Goal: Obtain resource: Obtain resource

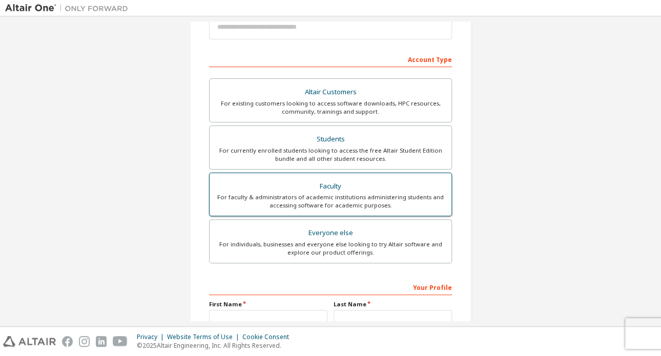
scroll to position [102, 0]
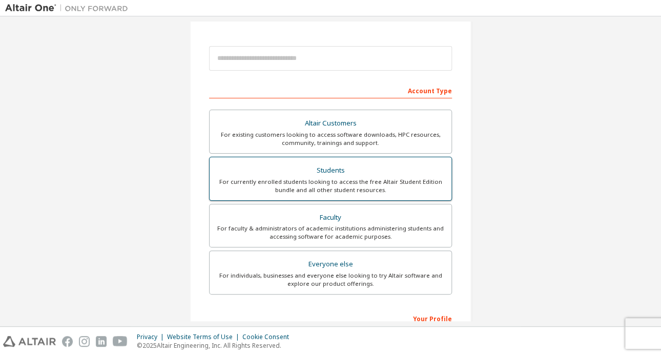
click at [326, 188] on div "For currently enrolled students looking to access the free Altair Student Editi…" at bounding box center [330, 186] width 229 height 16
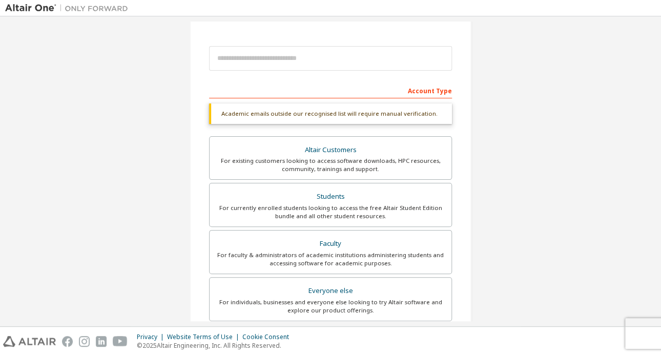
click at [154, 207] on div "Create an Altair One Account For Free Trials, Licenses, Downloads, Learning & D…" at bounding box center [330, 203] width 650 height 569
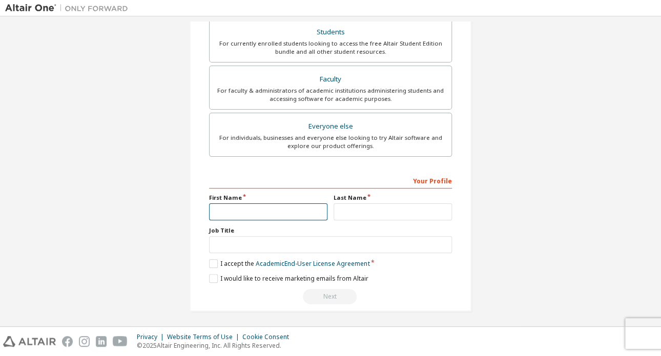
click at [280, 213] on input "text" at bounding box center [268, 211] width 118 height 17
type input "*"
click at [272, 207] on input "**********" at bounding box center [268, 211] width 118 height 17
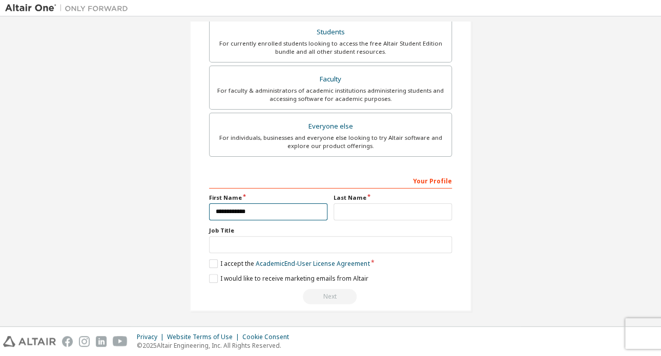
click at [224, 208] on input "**********" at bounding box center [268, 211] width 118 height 17
type input "********"
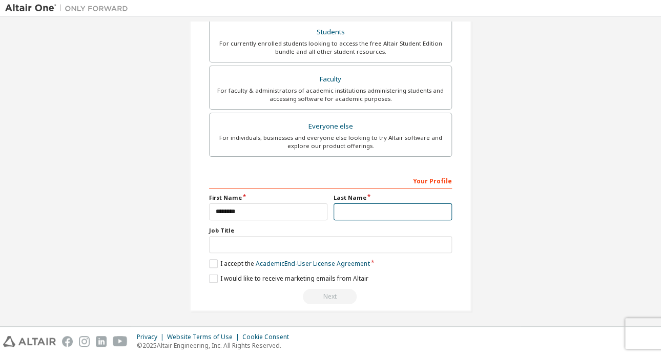
click at [384, 208] on input "text" at bounding box center [392, 211] width 118 height 17
type input "***"
click at [211, 263] on label "I accept the Academic End-User License Agreement" at bounding box center [289, 263] width 160 height 9
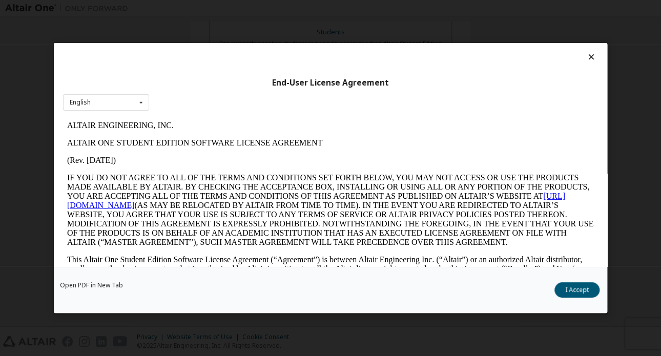
scroll to position [0, 0]
click at [576, 288] on button "I Accept" at bounding box center [576, 289] width 45 height 15
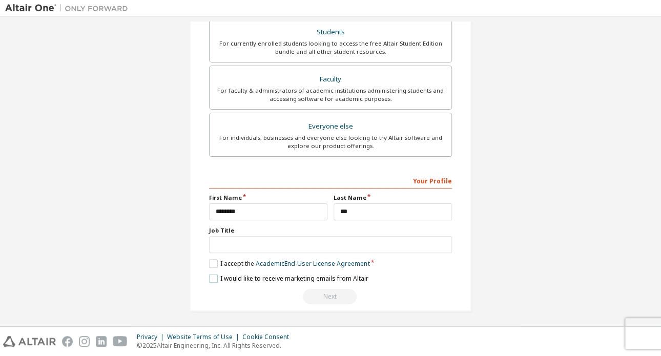
click at [210, 274] on label "I would like to receive marketing emails from Altair" at bounding box center [288, 278] width 159 height 9
click at [318, 246] on input "text" at bounding box center [330, 244] width 243 height 17
click at [464, 299] on div "Create an Altair One Account For Free Trials, Licenses, Downloads, Learning & D…" at bounding box center [330, 39] width 282 height 544
click at [342, 292] on div "Next" at bounding box center [330, 296] width 243 height 15
click at [329, 292] on div "Next" at bounding box center [330, 296] width 243 height 15
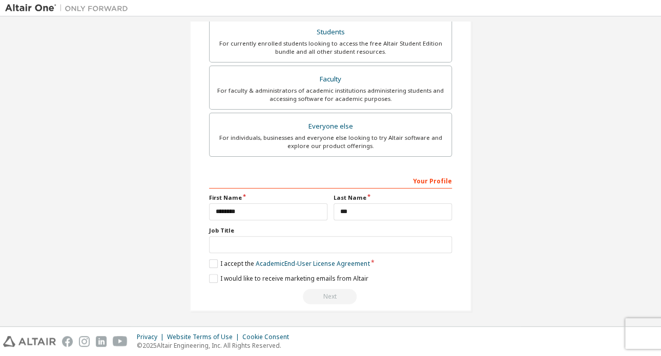
click at [329, 292] on div "Next" at bounding box center [330, 296] width 243 height 15
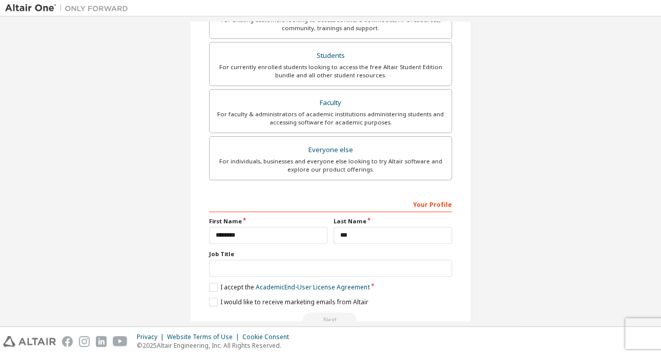
scroll to position [267, 0]
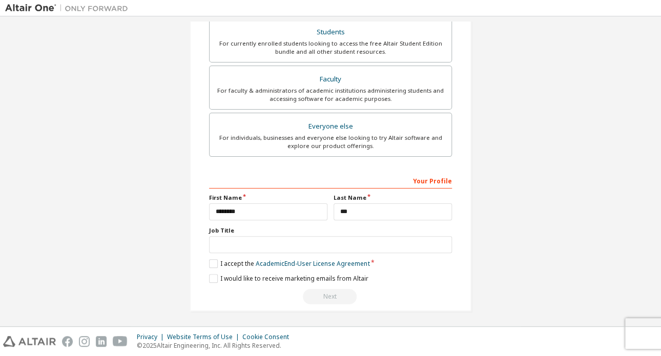
click at [331, 289] on div "Next" at bounding box center [330, 296] width 243 height 15
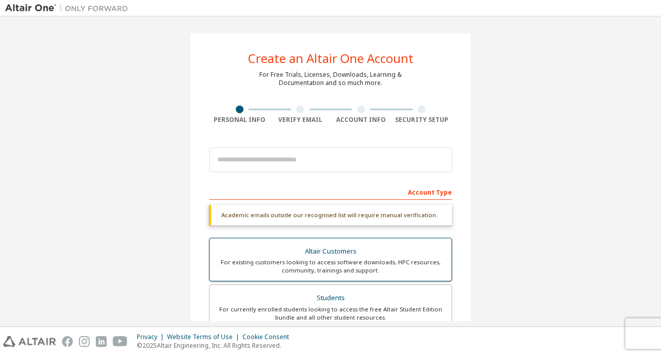
scroll to position [0, 0]
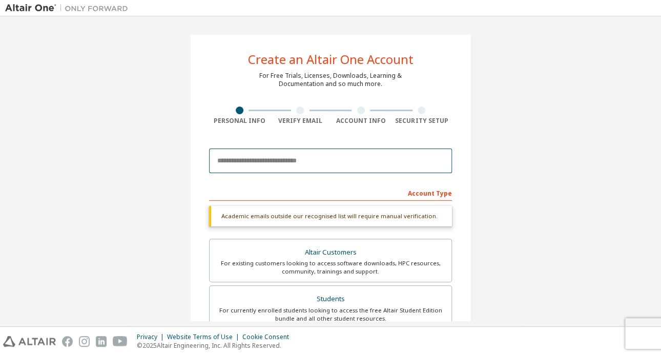
click at [333, 165] on input "email" at bounding box center [330, 161] width 243 height 25
click at [268, 160] on input "email" at bounding box center [330, 161] width 243 height 25
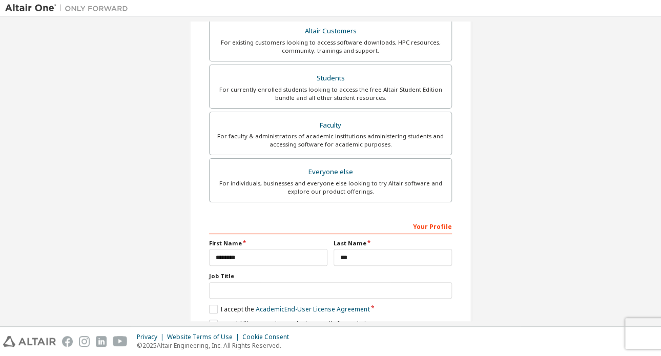
scroll to position [240, 0]
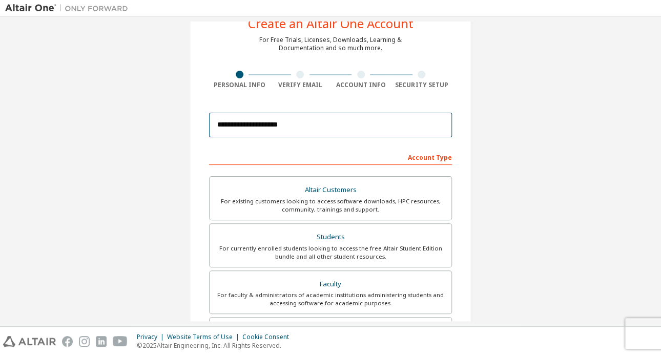
type input "**********"
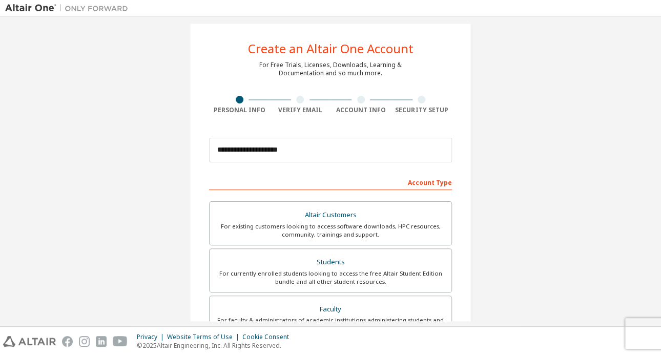
scroll to position [0, 0]
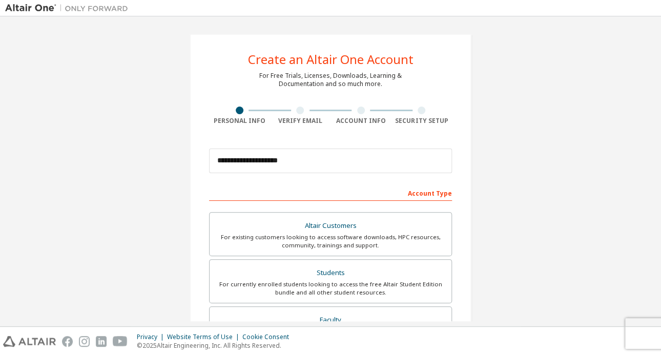
click at [130, 192] on div "**********" at bounding box center [330, 293] width 650 height 542
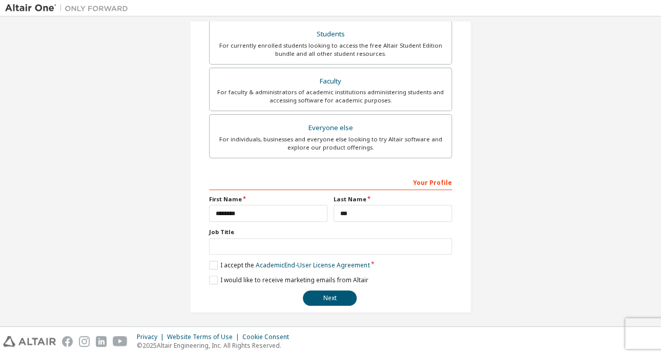
scroll to position [240, 0]
click at [329, 297] on button "Next" at bounding box center [330, 296] width 54 height 15
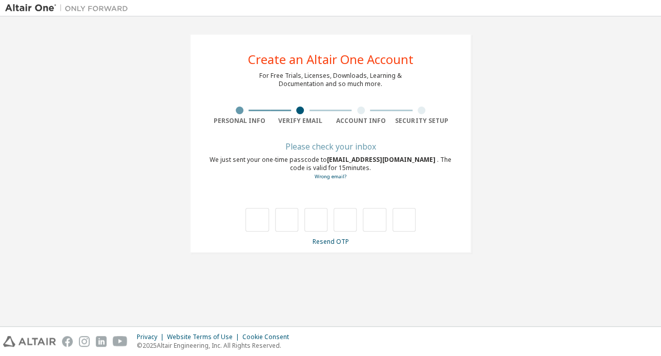
scroll to position [0, 0]
drag, startPoint x: 324, startPoint y: 160, endPoint x: 379, endPoint y: 158, distance: 55.3
click at [379, 158] on div "We just sent your one-time passcode to [EMAIL_ADDRESS][DOMAIN_NAME] . The code …" at bounding box center [330, 168] width 243 height 25
click at [379, 158] on span "[EMAIL_ADDRESS][DOMAIN_NAME]" at bounding box center [382, 159] width 110 height 9
click at [249, 221] on input "text" at bounding box center [256, 220] width 23 height 24
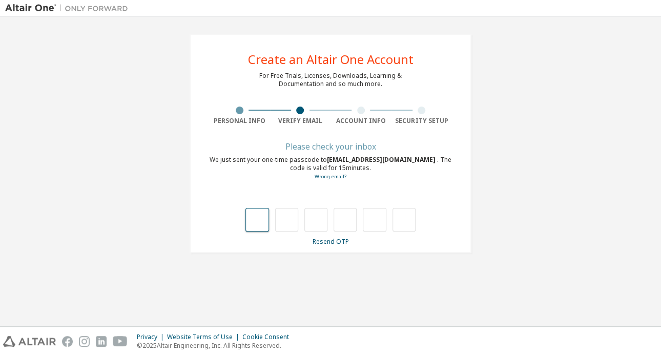
type input "*"
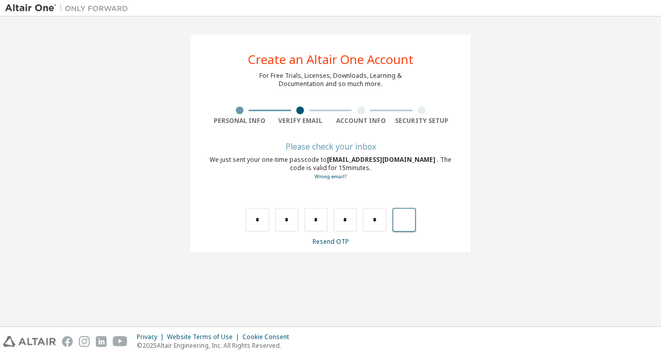
type input "*"
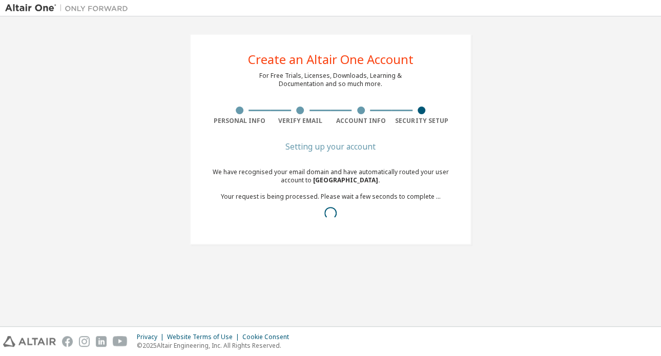
click at [40, 284] on div "Create an Altair One Account For Free Trials, Licenses, Downloads, Learning & D…" at bounding box center [330, 172] width 650 height 300
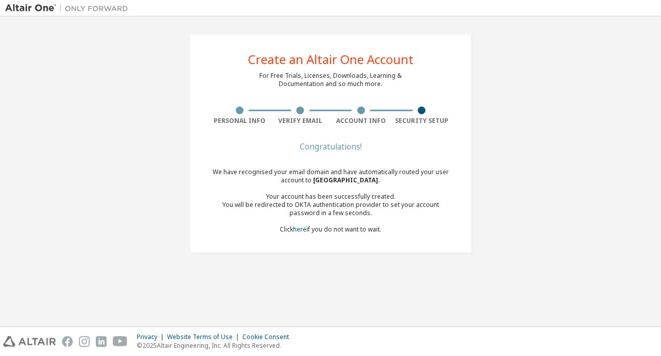
click at [330, 180] on span "[GEOGRAPHIC_DATA] ." at bounding box center [346, 180] width 67 height 9
click at [33, 7] on img at bounding box center [69, 8] width 128 height 10
click at [37, 5] on img at bounding box center [69, 8] width 128 height 10
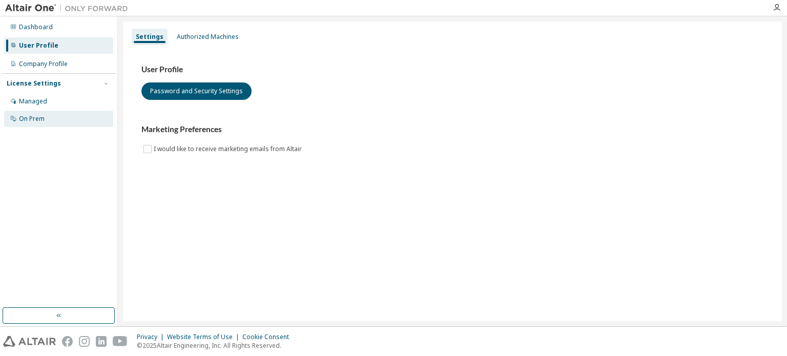
click at [35, 119] on div "On Prem" at bounding box center [32, 119] width 26 height 8
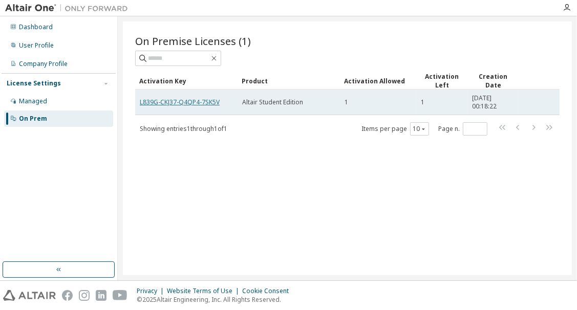
click at [205, 99] on link "L839G-CKJ37-Q4QP4-7SK5V" at bounding box center [180, 102] width 80 height 9
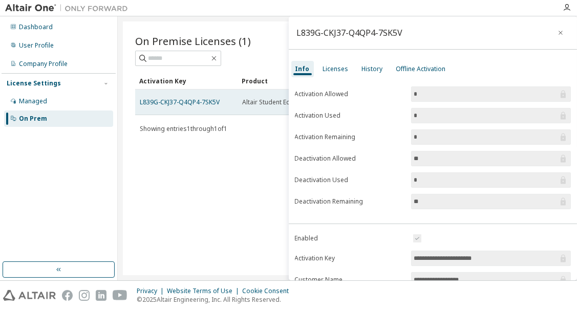
drag, startPoint x: 193, startPoint y: 98, endPoint x: 158, endPoint y: 108, distance: 36.6
click at [158, 108] on td "L839G-CKJ37-Q4QP4-7SK5V" at bounding box center [186, 103] width 102 height 26
drag, startPoint x: 137, startPoint y: 100, endPoint x: 219, endPoint y: 104, distance: 82.5
click at [219, 104] on td "L839G-CKJ37-Q4QP4-7SK5V" at bounding box center [186, 103] width 102 height 26
copy link "L839G-CKJ37-Q4QP4-7SK5V"
